Goal: Navigation & Orientation: Find specific page/section

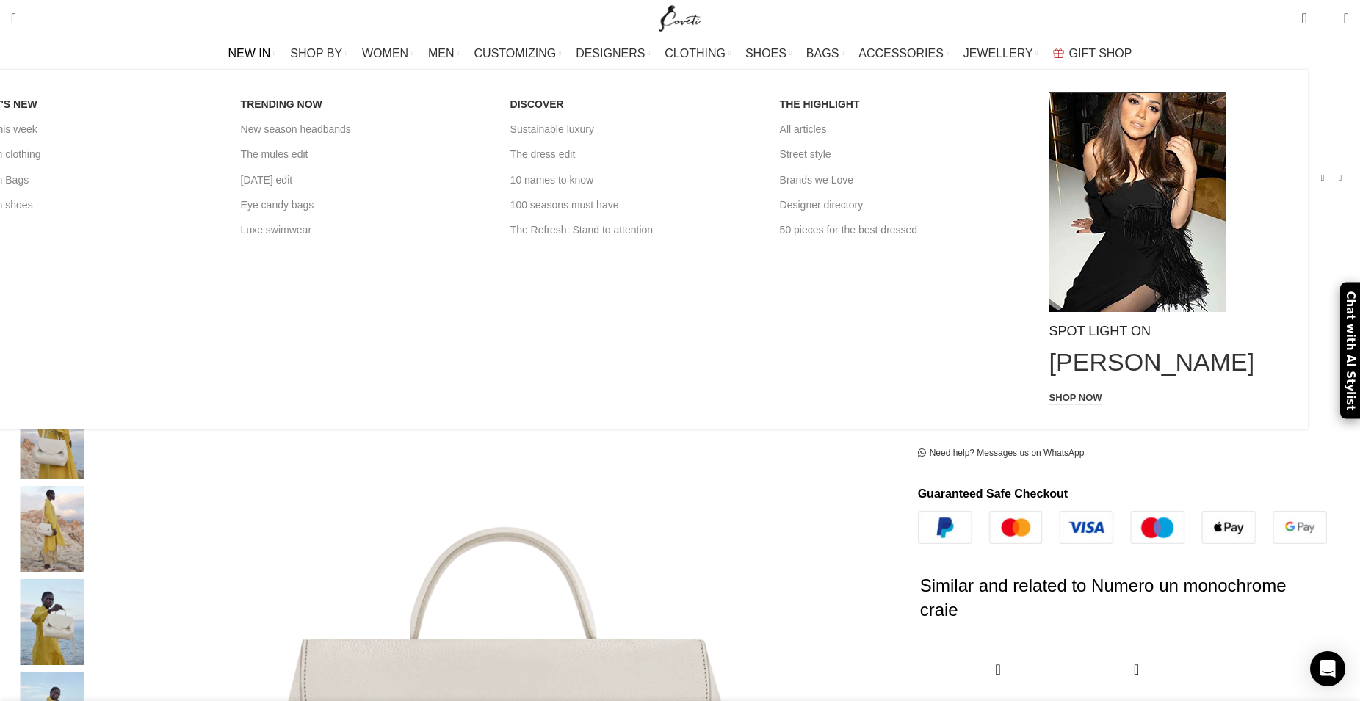
click at [271, 56] on span "NEW IN" at bounding box center [249, 53] width 43 height 14
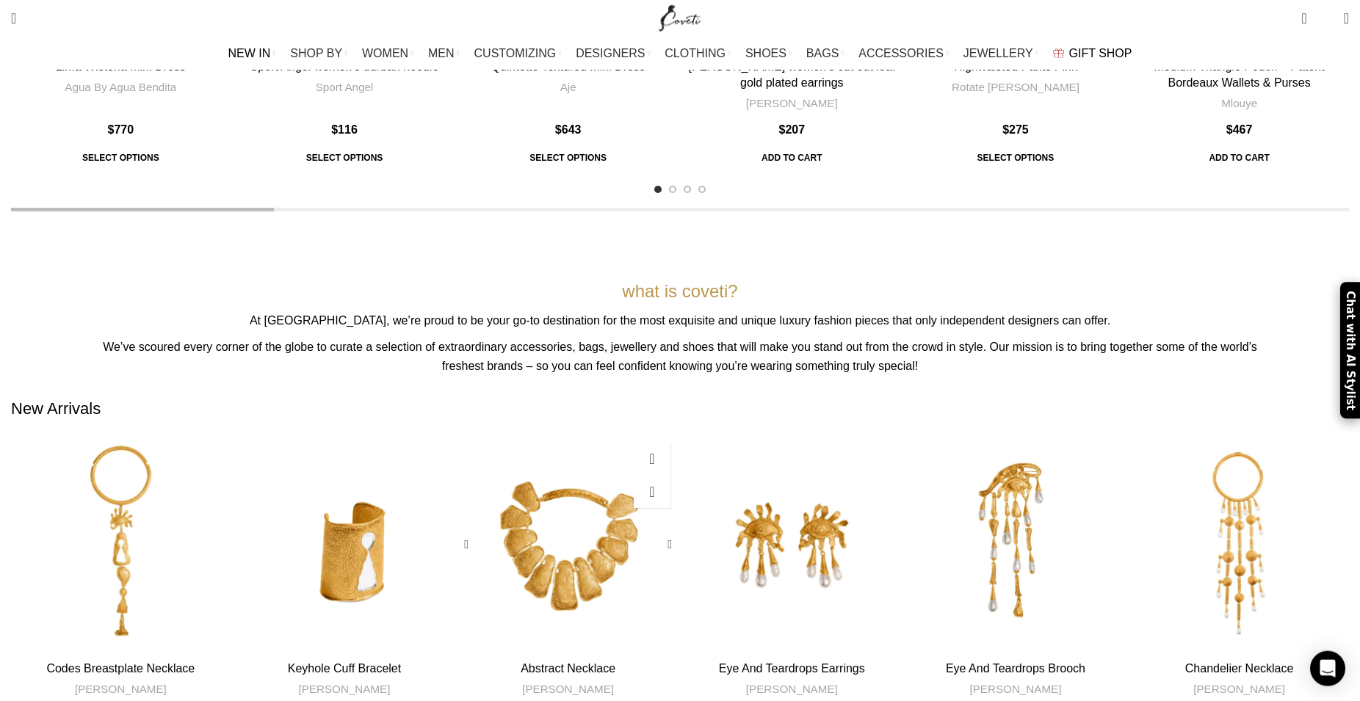
scroll to position [524, 0]
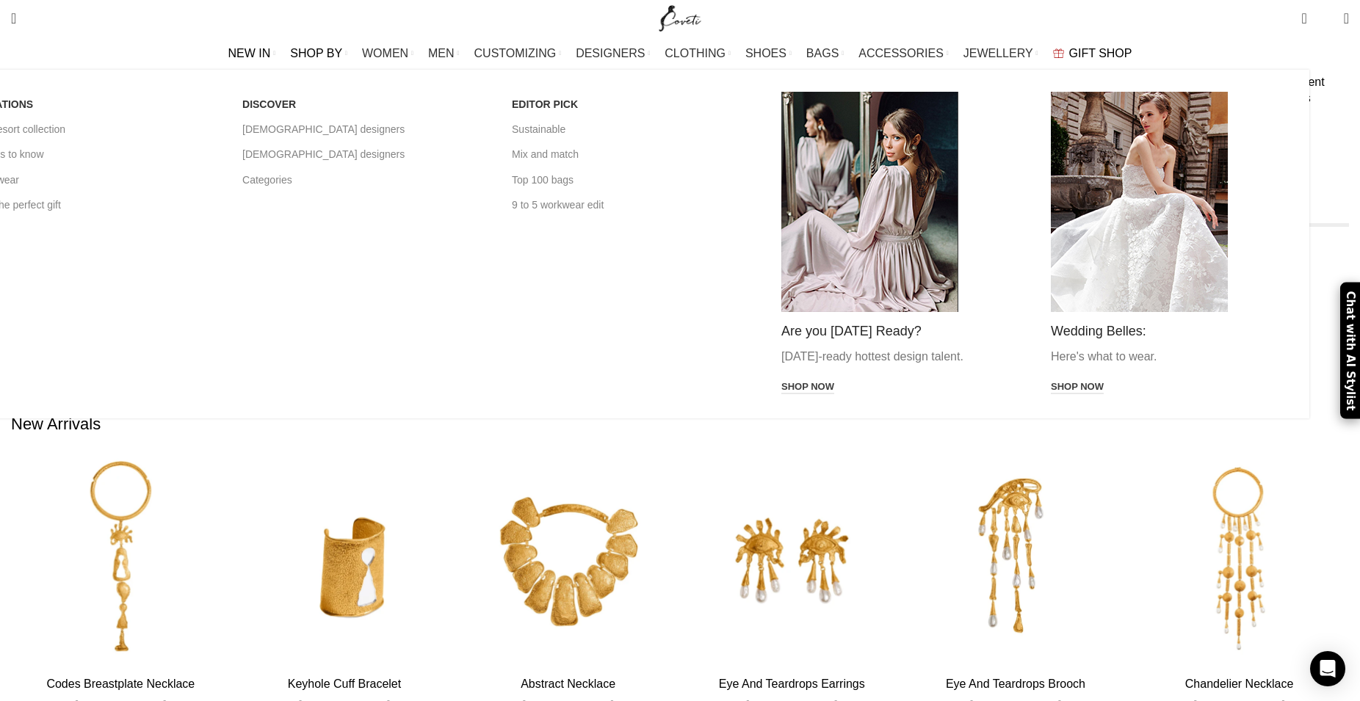
click at [339, 48] on span "SHOP BY" at bounding box center [316, 53] width 52 height 14
